Goal: Task Accomplishment & Management: Manage account settings

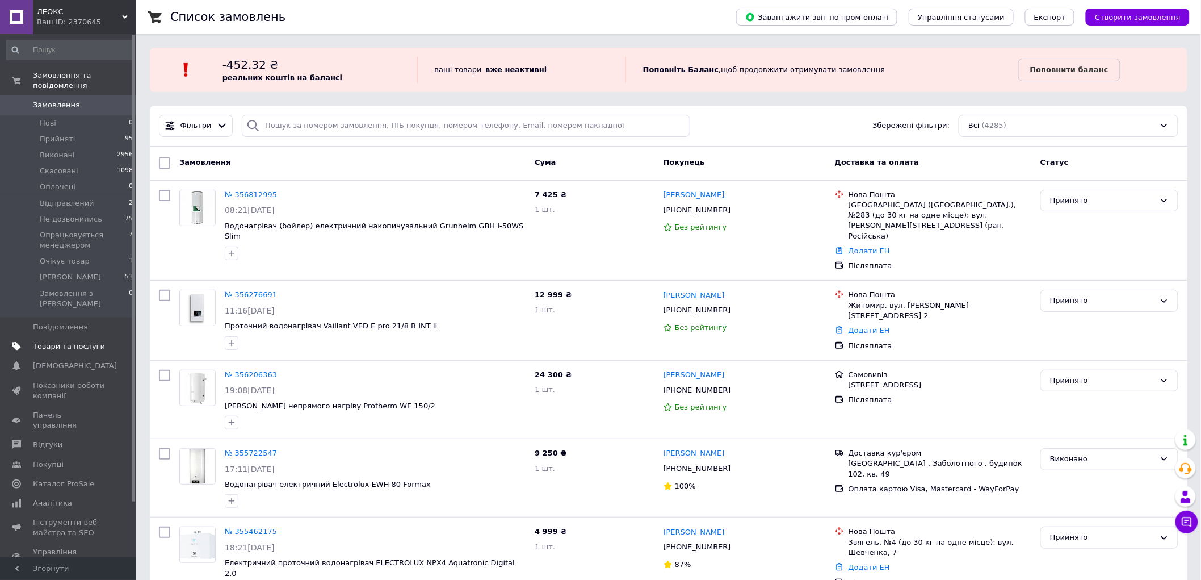
click at [76, 341] on span "Товари та послуги" at bounding box center [69, 346] width 72 height 10
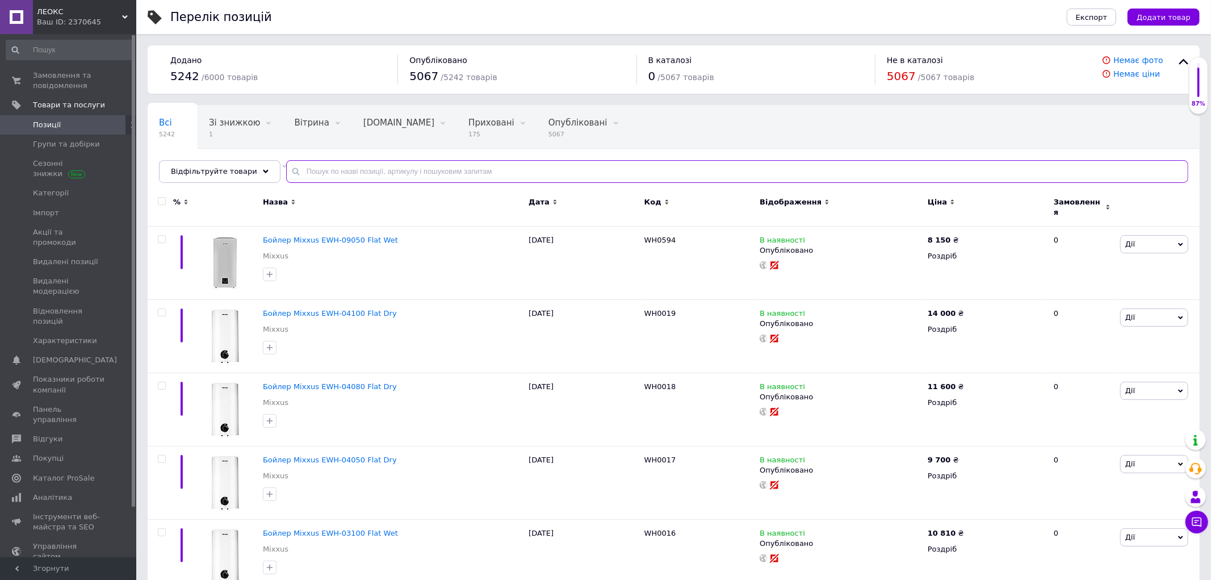
click at [483, 173] on input "text" at bounding box center [737, 171] width 902 height 23
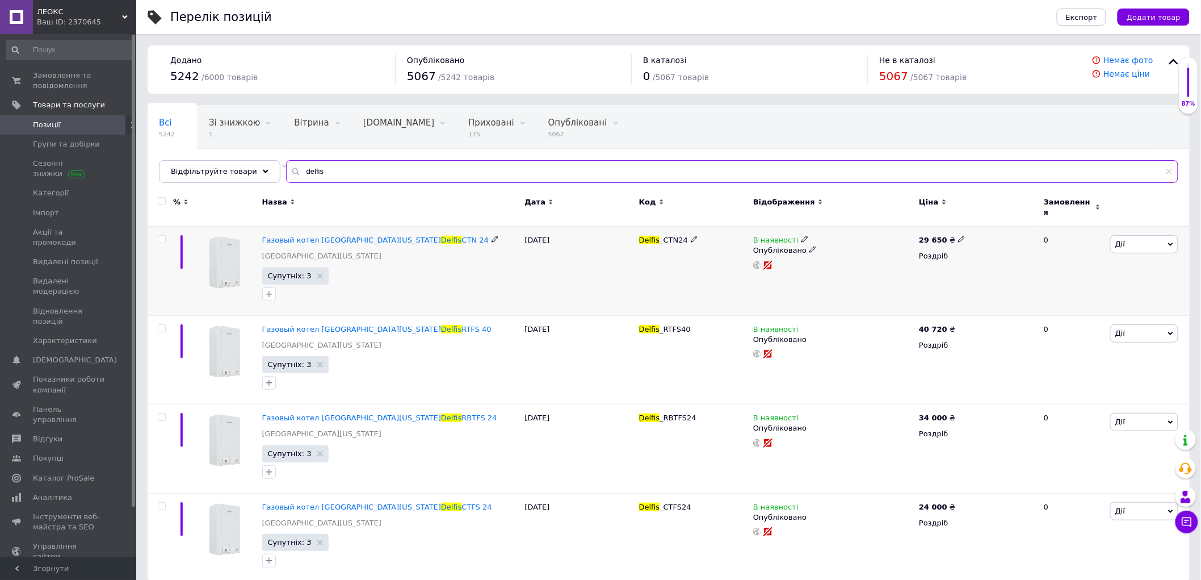
type input "delfis"
drag, startPoint x: 920, startPoint y: 234, endPoint x: 941, endPoint y: 235, distance: 21.6
click at [941, 236] on b "29 650" at bounding box center [933, 240] width 28 height 9
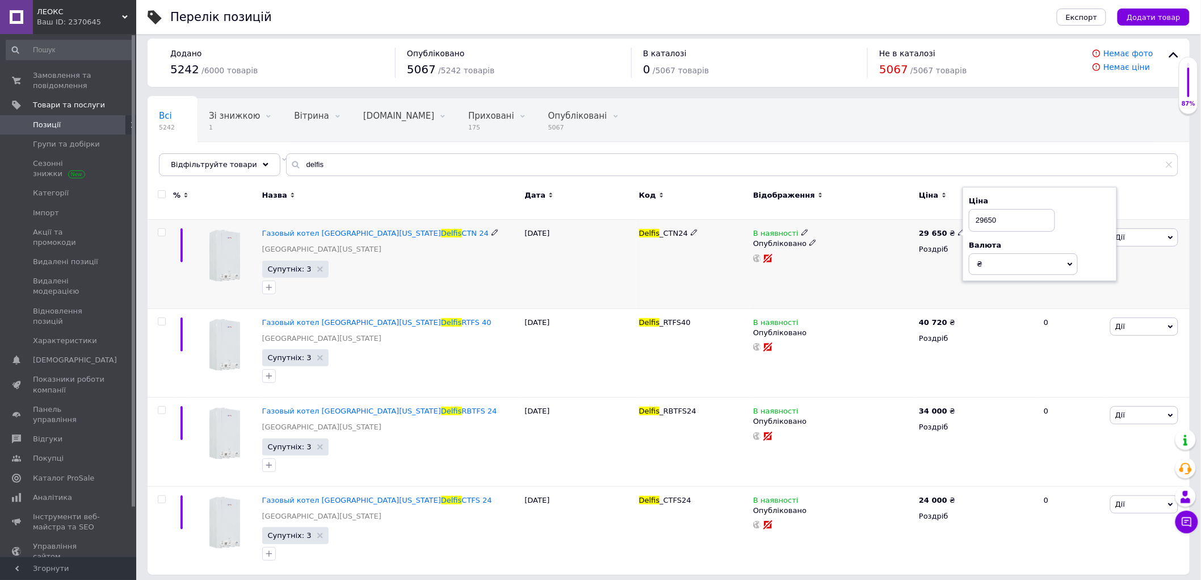
click at [492, 229] on icon at bounding box center [495, 232] width 7 height 7
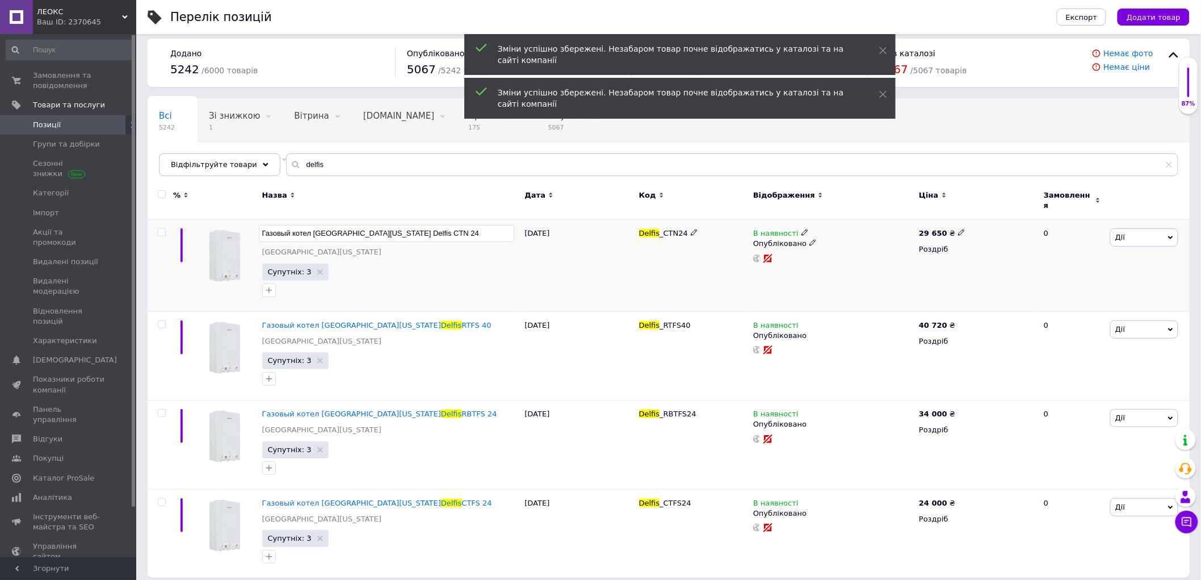
drag, startPoint x: 406, startPoint y: 224, endPoint x: 358, endPoint y: 226, distance: 48.3
click at [358, 226] on input "Газовый котел Nova Florida Delfis CTN 24" at bounding box center [386, 233] width 255 height 17
click at [504, 263] on div "Супутніх: 3" at bounding box center [390, 281] width 257 height 36
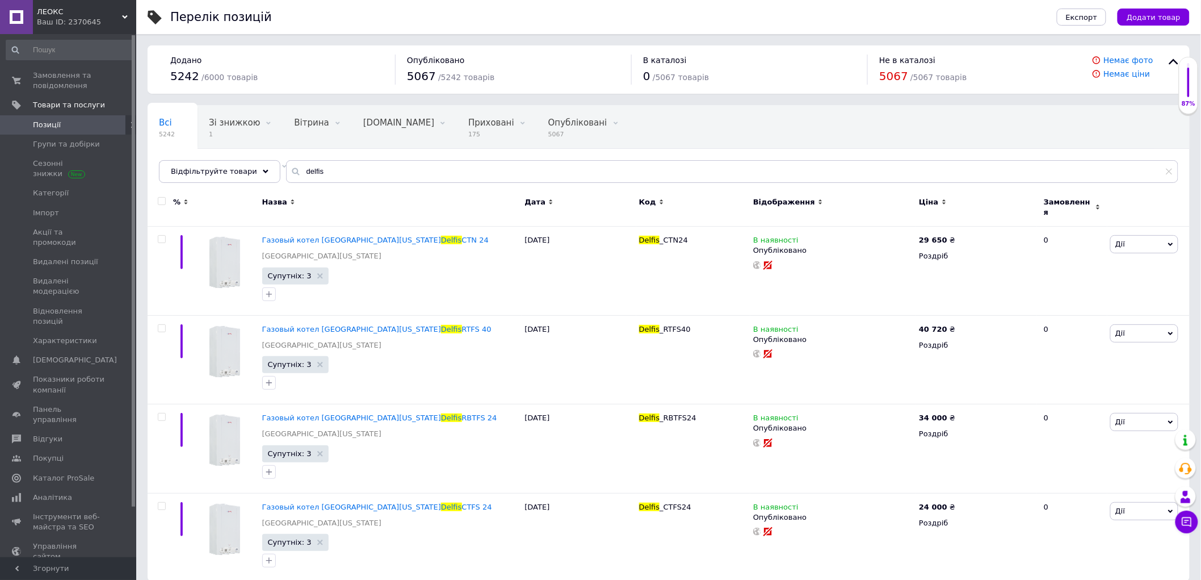
click at [112, 24] on div "Ваш ID: 2370645" at bounding box center [86, 22] width 99 height 10
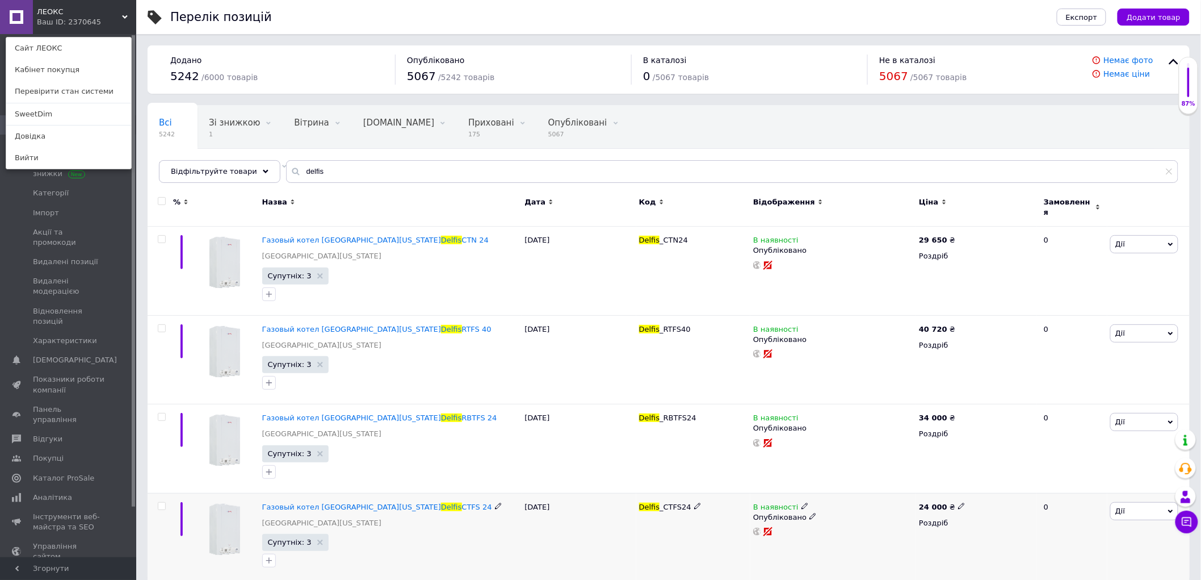
click at [495, 502] on icon at bounding box center [498, 505] width 7 height 7
drag, startPoint x: 411, startPoint y: 501, endPoint x: 359, endPoint y: 501, distance: 51.7
click at [359, 501] on input "Газовый котел Nova Florida Delfis CTFS 24" at bounding box center [386, 506] width 255 height 17
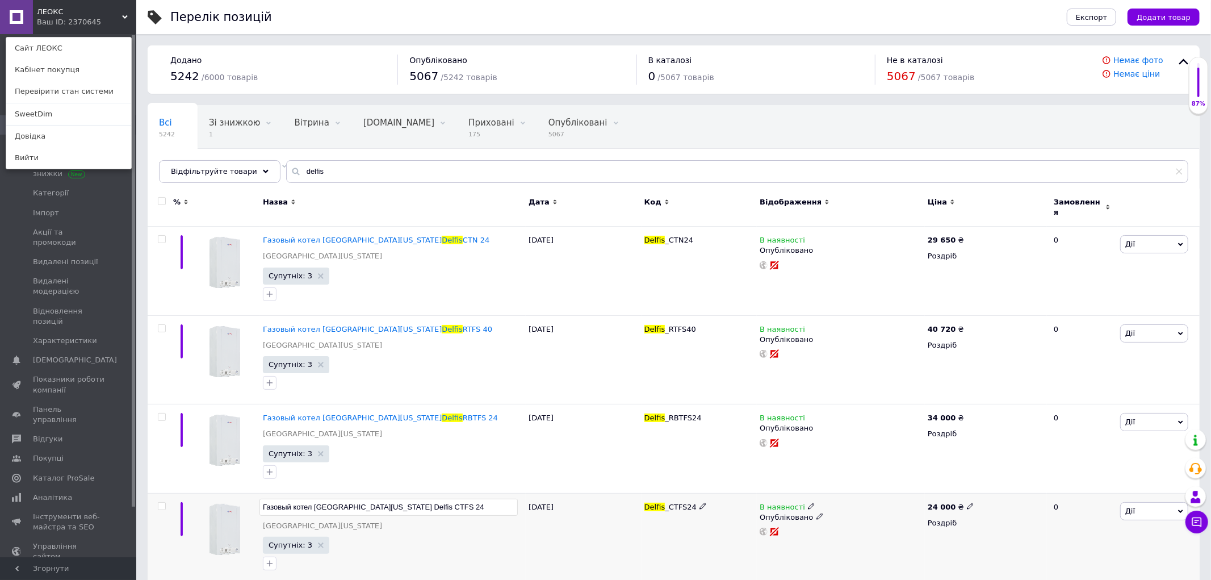
click at [504, 537] on div "Супутніх: 3" at bounding box center [393, 555] width 260 height 36
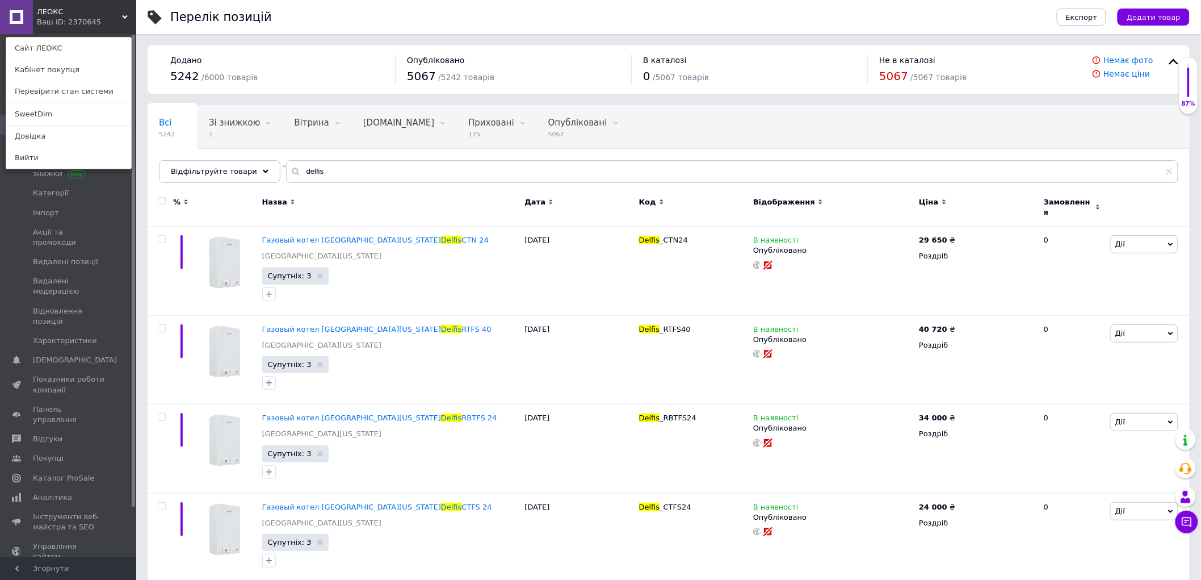
click at [123, 16] on use at bounding box center [125, 16] width 6 height 3
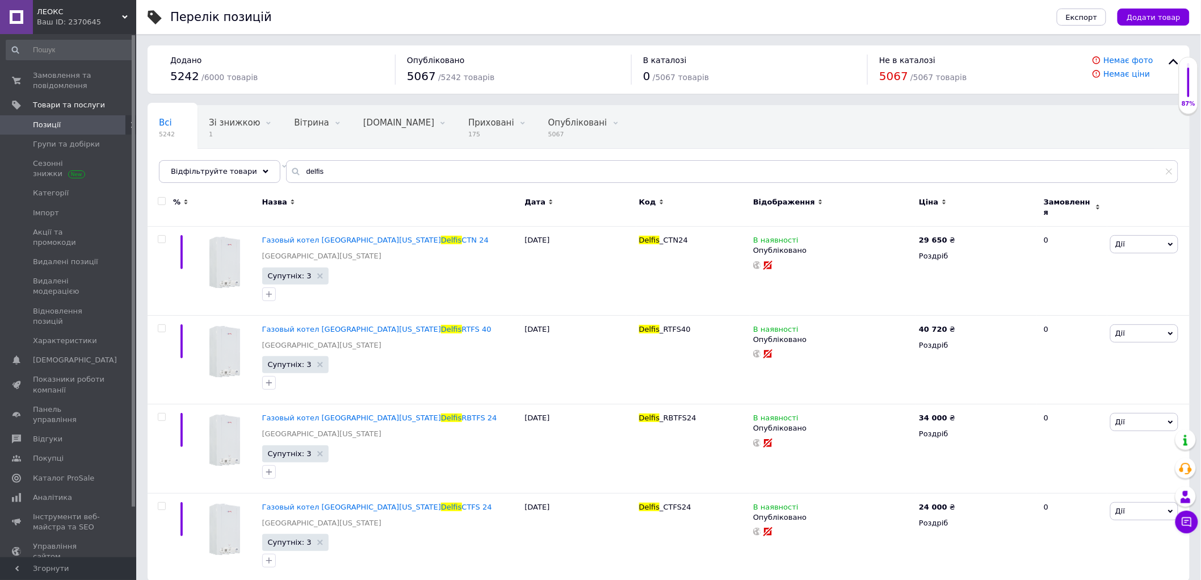
click at [115, 15] on span "ЛЕОКС" at bounding box center [79, 12] width 85 height 10
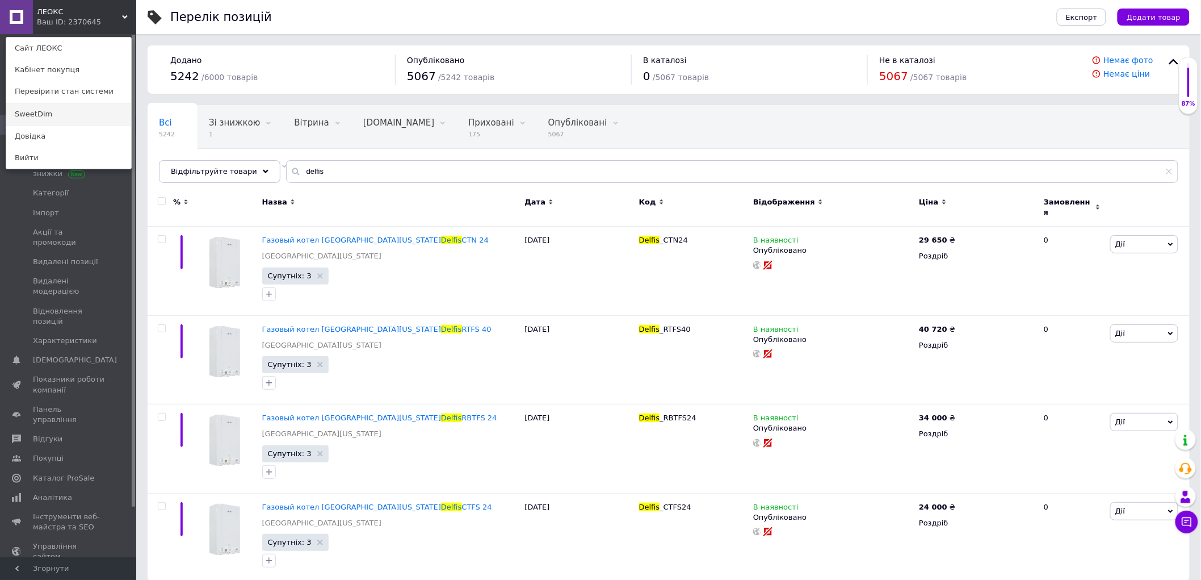
click at [63, 111] on link "SweetDim" at bounding box center [68, 114] width 125 height 22
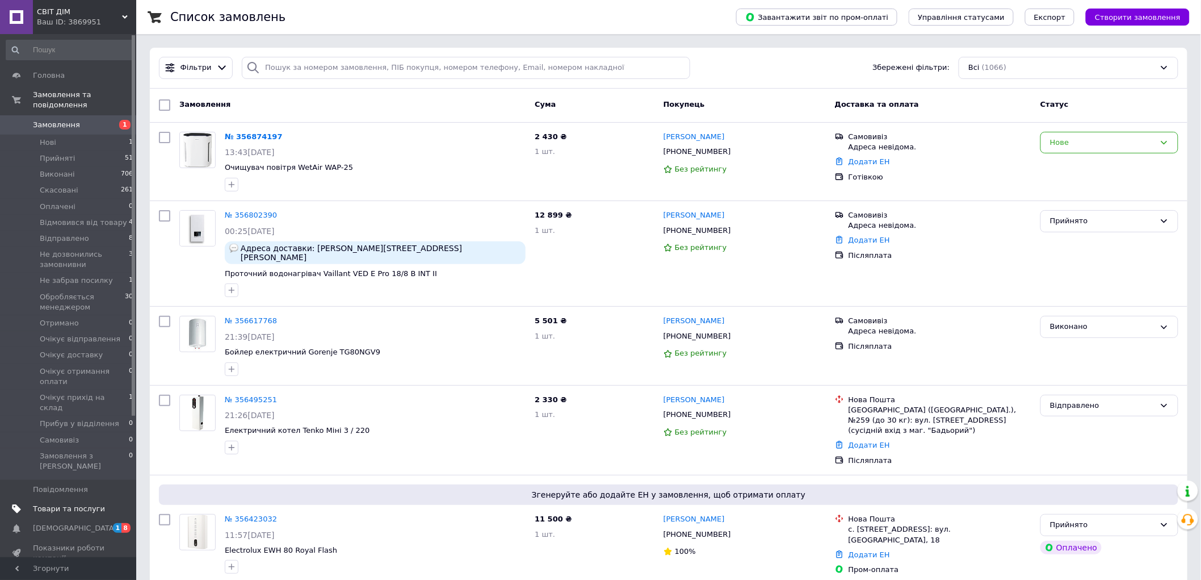
click at [61, 504] on span "Товари та послуги" at bounding box center [69, 509] width 72 height 10
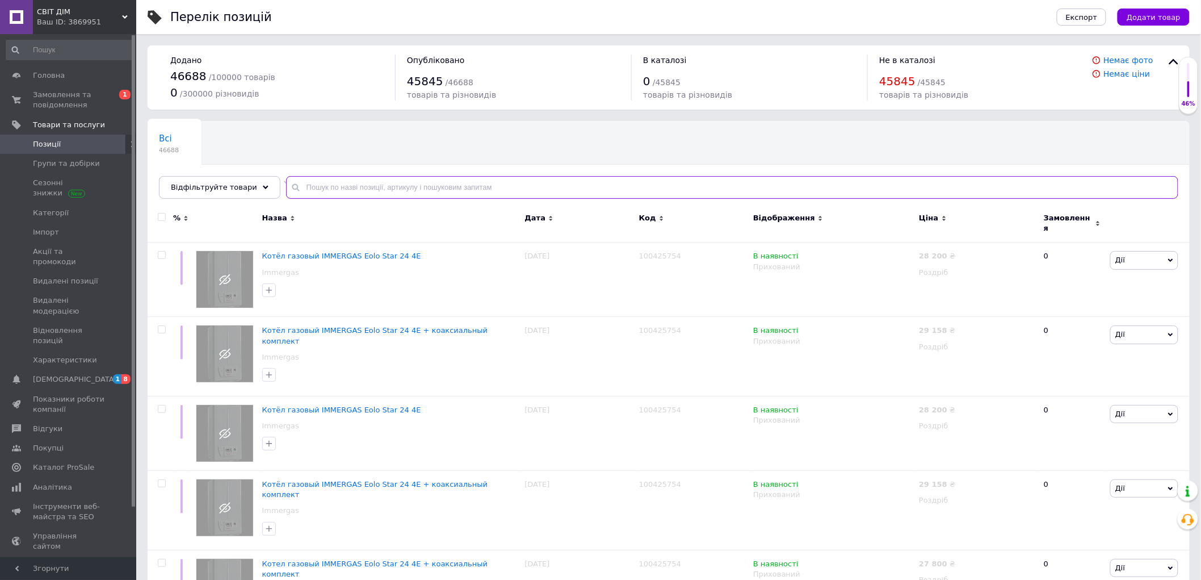
click at [500, 185] on input "text" at bounding box center [732, 187] width 892 height 23
paste input "Delfis CTFS 24"
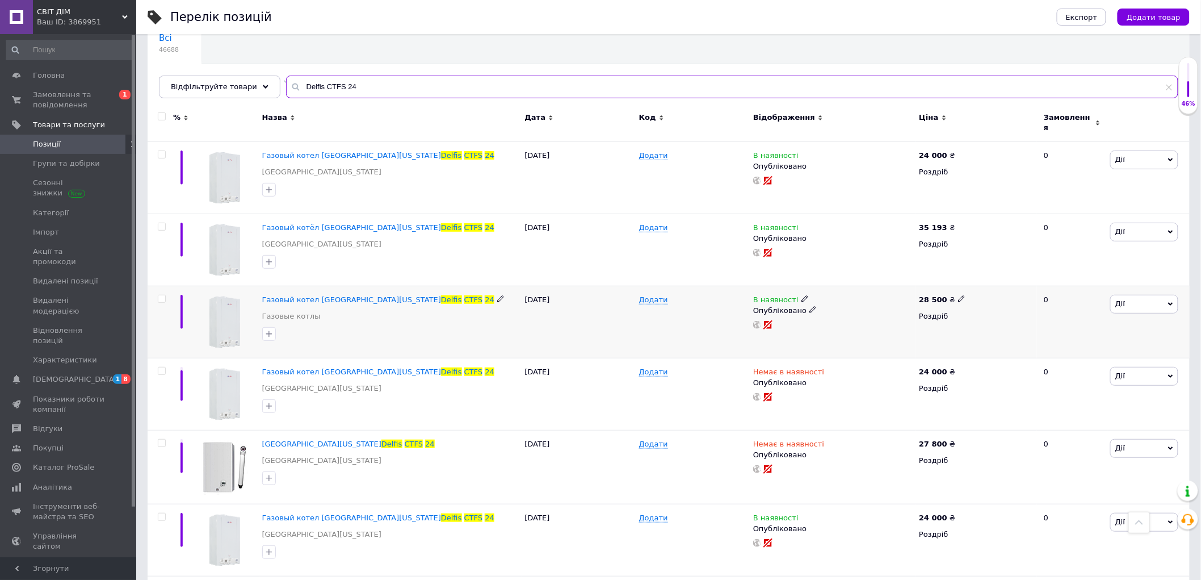
scroll to position [37, 0]
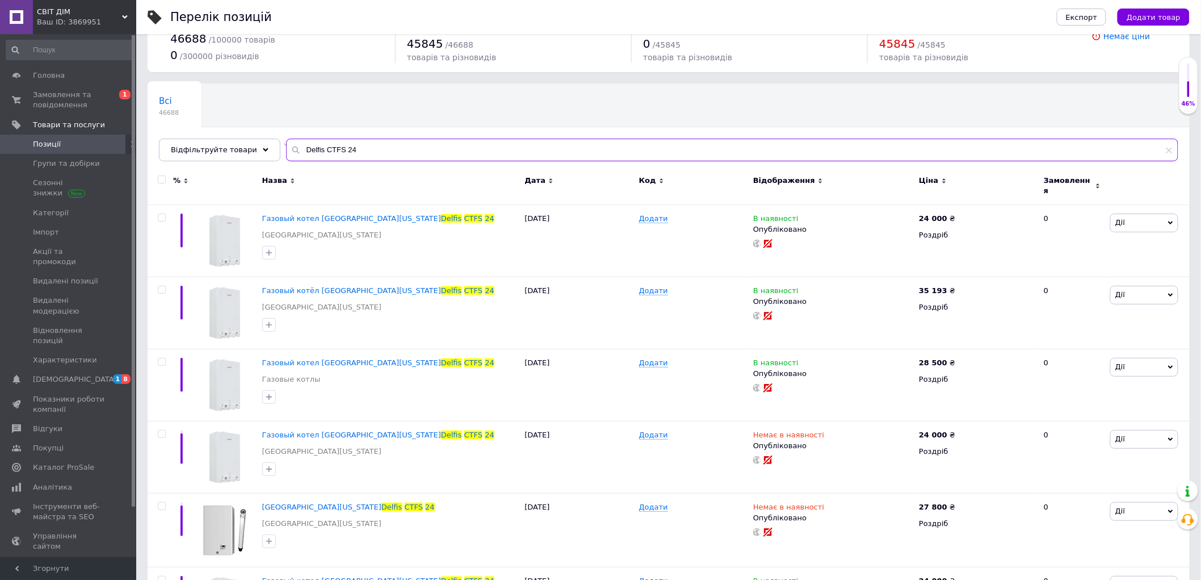
drag, startPoint x: 358, startPoint y: 148, endPoint x: 322, endPoint y: 150, distance: 35.8
click at [322, 150] on input "Delfis CTFS 24" at bounding box center [732, 150] width 892 height 23
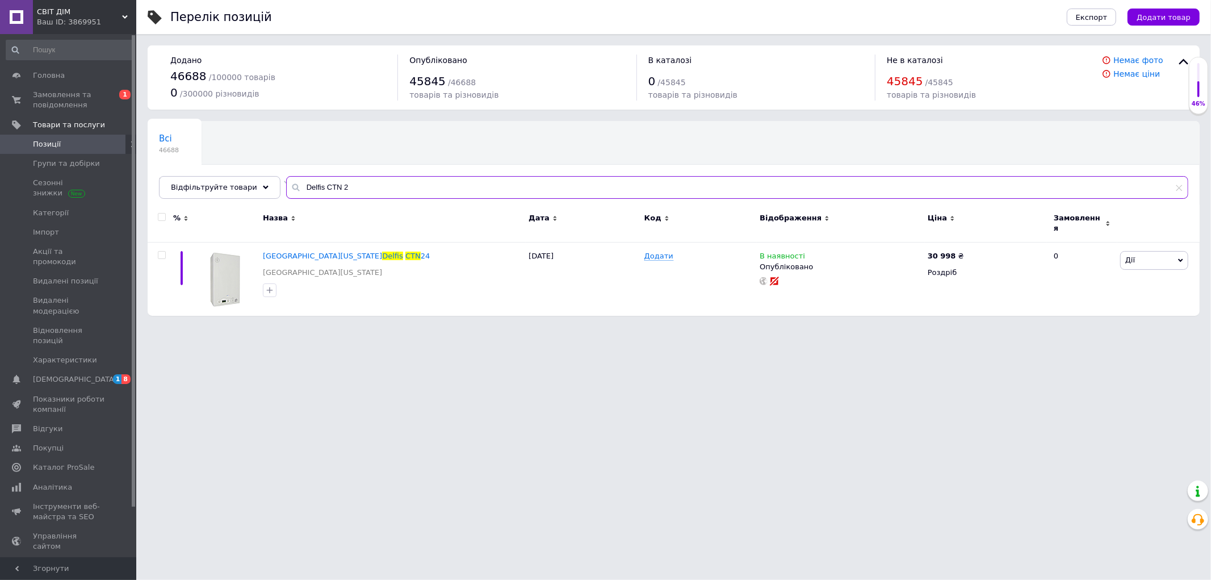
type input "Delfis CTN 24"
click at [431, 193] on input "Delfis CTN 24" at bounding box center [737, 187] width 902 height 23
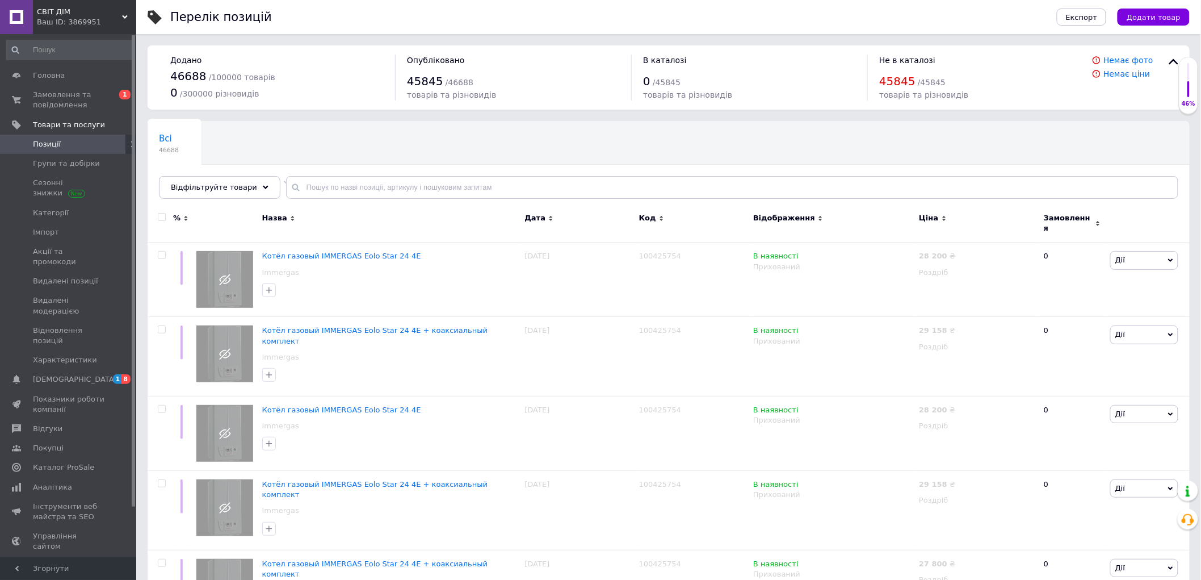
click at [107, 13] on span "СВІТ ДІМ" at bounding box center [79, 12] width 85 height 10
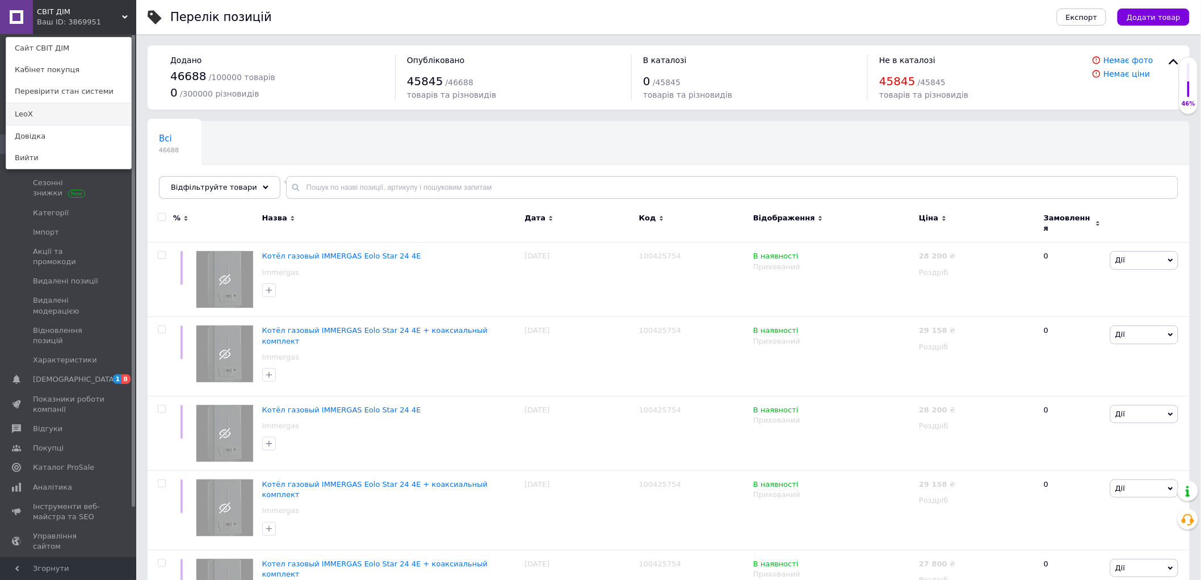
click at [94, 108] on link "LeoX" at bounding box center [68, 114] width 125 height 22
